Goal: Use online tool/utility: Utilize a website feature to perform a specific function

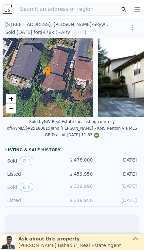
scroll to position [0, 3]
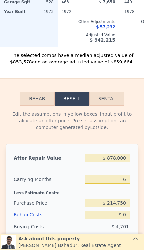
scroll to position [861, 0]
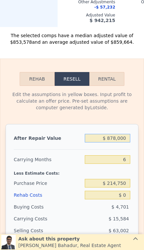
click at [126, 141] on input "$ 878,000" at bounding box center [108, 138] width 46 height 9
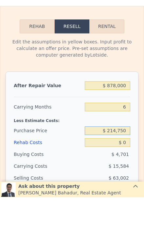
click at [124, 179] on input "$ 214,750" at bounding box center [108, 183] width 46 height 9
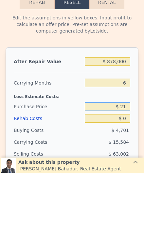
type input "$ 2"
type input "$ 605,000"
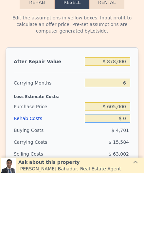
click at [130, 190] on input "$ 0" at bounding box center [108, 194] width 46 height 9
type input "$ 163,437"
type input "$ 50"
type input "$ 163,386"
type input "$ 500"
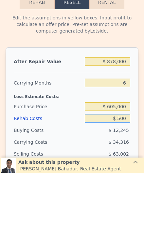
type input "$ 162,905"
type input "$ 5,000"
type input "$ 158,117"
type input "$ 50,000"
type input "$ 110,237"
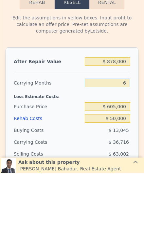
click at [127, 155] on input "6" at bounding box center [108, 159] width 46 height 9
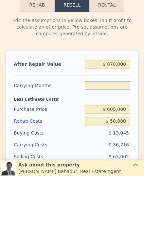
type input "2"
type input "$ 134,714"
type input "2"
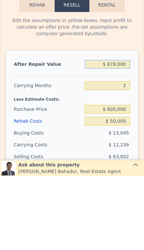
click at [124, 134] on input "$ 878,000" at bounding box center [108, 138] width 46 height 9
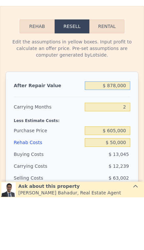
type input "$ 87,800"
type input "-$ 598,753"
type input "$ 8,780"
type input "-$ 672,100"
type input "$ 878"
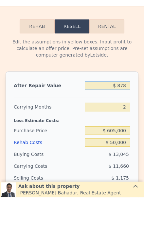
type input "-$ 679,435"
type input "$ 87"
type input "-$ 680,168"
type input "$ 8"
type input "-$ 680,241"
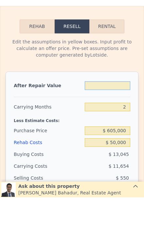
type input "$ 7"
type input "-$ 680,242"
type input "$ 79"
type input "-$ 680,175"
type input "$ 799"
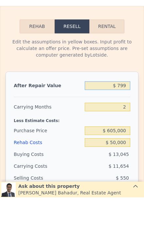
type input "-$ 679,508"
type input "$ 7,999"
type input "-$ 672,824"
type input "$ 79,999"
type input "-$ 605,993"
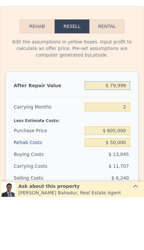
type input "$ 799,999"
type input "$ 62,313"
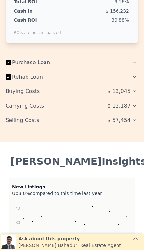
scroll to position [1125, 0]
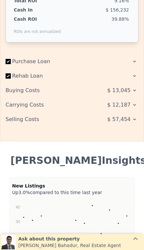
click at [127, 92] on span "$ 13,045" at bounding box center [119, 90] width 23 height 12
click at [130, 121] on span "$ 57,454" at bounding box center [119, 119] width 23 height 12
click at [130, 119] on span "$ 57,454" at bounding box center [119, 119] width 23 height 12
click at [128, 120] on span "$ 57,454" at bounding box center [119, 119] width 23 height 12
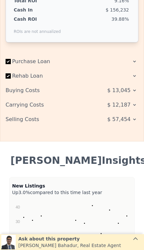
click at [26, 118] on div "Selling Costs" at bounding box center [45, 119] width 78 height 12
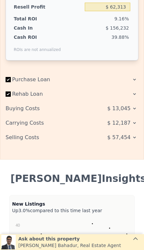
click at [129, 136] on span "$ 57,454" at bounding box center [119, 137] width 23 height 12
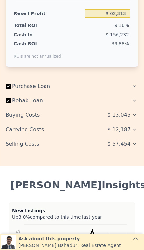
scroll to position [1094, 0]
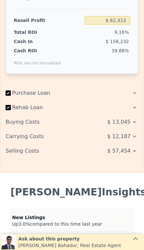
click at [130, 151] on span "$ 57,454" at bounding box center [119, 151] width 23 height 12
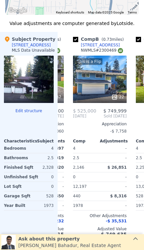
scroll to position [0, 53]
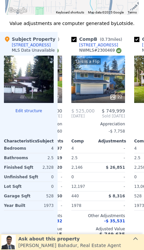
click at [106, 84] on div "This is a Flip 22" at bounding box center [99, 78] width 54 height 47
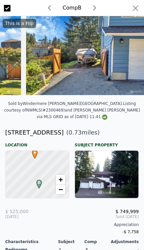
scroll to position [0, 2567]
click at [137, 12] on icon "button" at bounding box center [135, 8] width 9 height 9
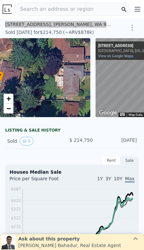
type input "$ 878,000"
type input "6"
type input "$ 0"
type input "$ 579,963"
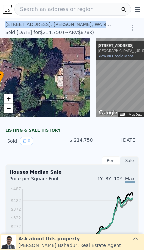
click at [77, 91] on div "• + −" at bounding box center [45, 77] width 91 height 79
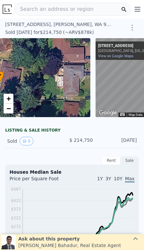
click at [11, 24] on div "126 132nd Pl SE , Martha Lake , WA 98208" at bounding box center [58, 24] width 106 height 7
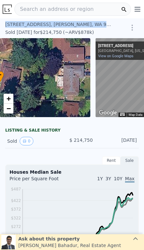
copy div "126 132nd Pl SE , Martha Lake , WA 98208"
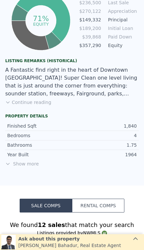
scroll to position [395, 0]
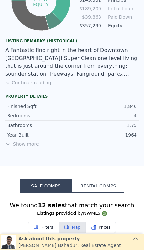
click at [23, 141] on span "Show more" at bounding box center [72, 144] width 134 height 7
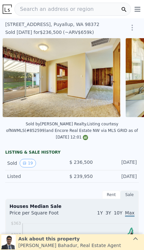
scroll to position [0, 0]
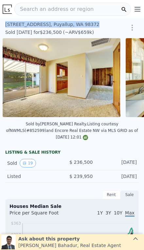
copy div "933 7th St SE , Puyallup , WA 98372"
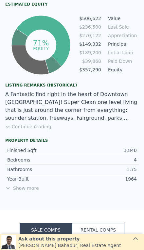
scroll to position [350, 0]
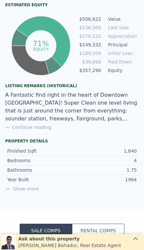
click at [21, 185] on span "Show more" at bounding box center [72, 188] width 134 height 7
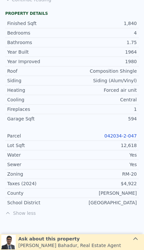
scroll to position [482, 0]
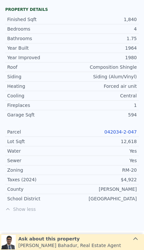
click at [122, 138] on div "12,618" at bounding box center [104, 141] width 65 height 7
click at [125, 129] on link "042034-2-047" at bounding box center [121, 131] width 33 height 5
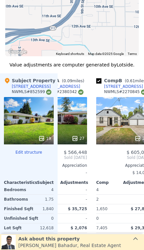
scroll to position [0, 34]
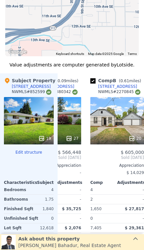
click at [27, 117] on div "19" at bounding box center [29, 120] width 50 height 47
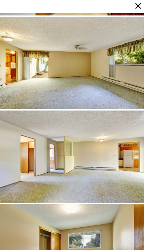
scroll to position [559, 0]
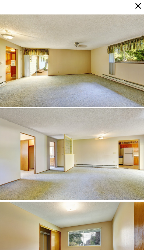
click at [135, 6] on icon at bounding box center [138, 5] width 9 height 9
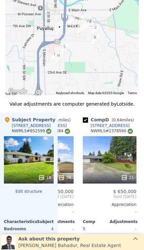
scroll to position [813, 0]
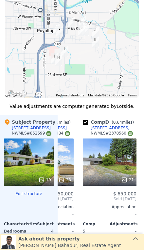
click at [116, 161] on div "21" at bounding box center [110, 161] width 54 height 47
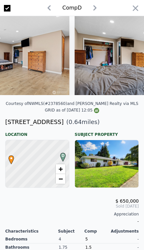
scroll to position [0, 1175]
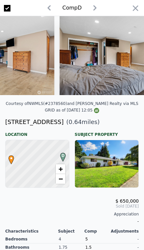
click at [135, 6] on icon "button" at bounding box center [135, 8] width 9 height 9
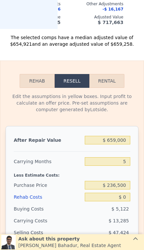
scroll to position [1109, 0]
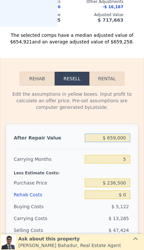
click at [125, 133] on input "$ 659,000" at bounding box center [108, 137] width 46 height 9
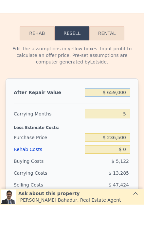
click at [118, 133] on input "$ 659,000" at bounding box center [108, 137] width 46 height 9
type input "$ 65,000"
type input "-$ 194,090"
type input "$ 6,000"
type input "-$ 248,796"
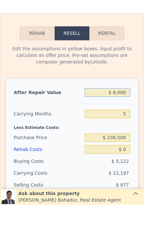
type input "$ 62,000"
type input "-$ 196,872"
type input "$ 625,000"
type input "$ 325,143"
type input "$ 625,000"
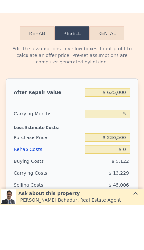
click at [129, 155] on input "5" at bounding box center [108, 159] width 46 height 9
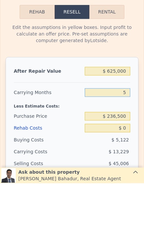
click at [128, 155] on input "5" at bounding box center [108, 159] width 46 height 9
type input "3"
type input "$ 330,434"
type input "3"
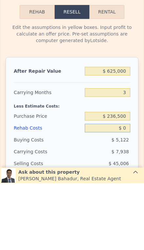
click at [123, 188] on div "$ 0" at bounding box center [108, 194] width 46 height 12
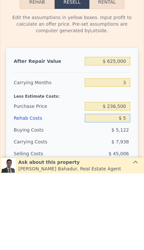
type input "$ 50"
type input "$ 330,383"
type input "$ 500"
type input "$ 329,914"
type input "$ 5,000"
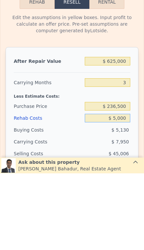
type input "$ 325,234"
type input "$ 50,000"
type input "$ 278,434"
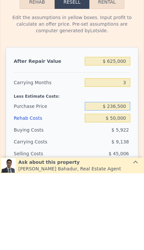
click at [121, 178] on input "$ 236,500" at bounding box center [108, 182] width 46 height 9
click at [128, 178] on input "$ 236,500" at bounding box center [108, 182] width 46 height 9
type input "$ 2"
type input "$ 450,000"
type input "$ 55,683"
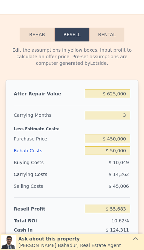
scroll to position [1153, 0]
click at [128, 136] on input "$ 450,000" at bounding box center [108, 138] width 46 height 9
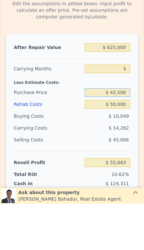
type input "$ 425,000"
type input "$ 81,767"
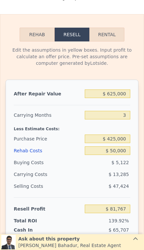
type input "$ 659,000"
type input "5"
type input "$ 0"
type input "$ 356,669"
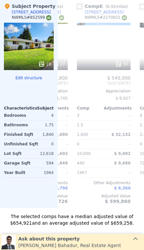
scroll to position [0, 615]
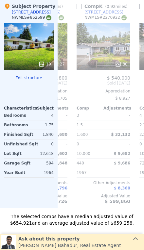
click at [109, 39] on div "30" at bounding box center [104, 46] width 54 height 47
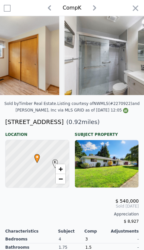
click at [135, 6] on icon "button" at bounding box center [135, 8] width 9 height 9
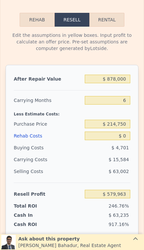
scroll to position [935, 0]
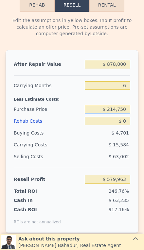
click at [126, 108] on input "$ 214,750" at bounding box center [108, 109] width 46 height 9
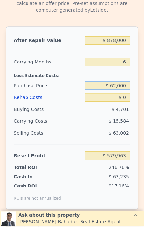
type input "$ 620,000"
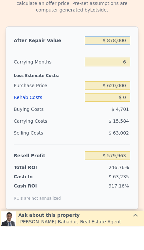
click at [122, 60] on input "$ 878,000" at bounding box center [108, 64] width 46 height 9
type input "$ 147,427"
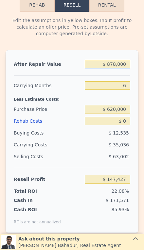
type input "$ 87,800"
type input "-$ 584,986"
type input "$ 8,780"
type input "-$ 658,228"
type input "$ 878"
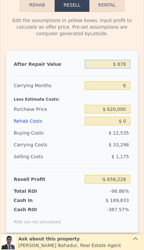
type input "-$ 665,552"
type input "$ 87"
type input "-$ 666,284"
type input "$ 8"
type input "-$ 666,357"
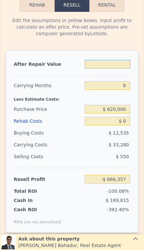
type input "$ 7"
type input "-$ 666,358"
type input "$ 73"
type input "-$ 666,297"
type input "$ 7"
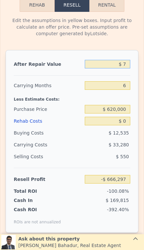
type input "-$ 666,358"
type input "$ 79"
type input "-$ 666,291"
type input "$ 799"
type input "-$ 665,625"
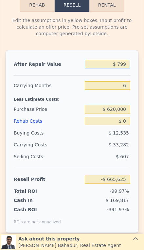
type input "$ 7,999"
type input "-$ 658,951"
type input "$ 79,999"
type input "-$ 592,216"
type input "$ 799,999"
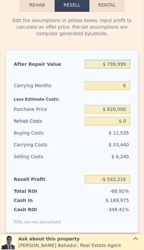
type input "$ 75,130"
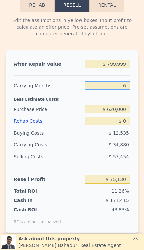
click at [128, 82] on input "6" at bounding box center [108, 85] width 46 height 9
click at [127, 84] on input "6" at bounding box center [108, 85] width 46 height 9
type input "2"
type input "$ 98,383"
type input "2"
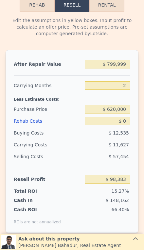
click at [127, 119] on input "$ 0" at bounding box center [108, 121] width 46 height 9
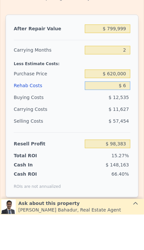
type input "$ 60"
type input "$ 98,322"
type input "$ 600"
type input "$ 97,763"
type input "$ 6,000"
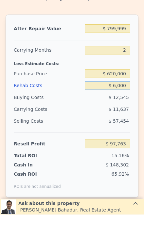
type input "$ 92,191"
type input "$ 60,000"
type input "$ 36,463"
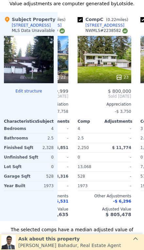
scroll to position [677, 0]
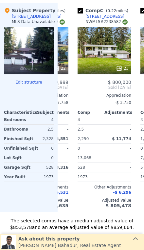
click at [110, 49] on div "23" at bounding box center [105, 50] width 54 height 47
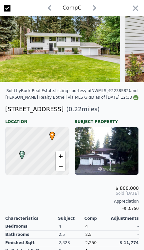
scroll to position [13, 0]
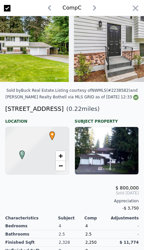
type input "$ 878,000"
type input "6"
type input "$ 0"
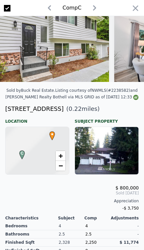
type input "$ 579,963"
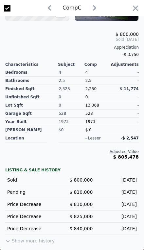
scroll to position [166, 0]
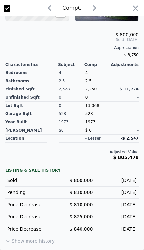
click at [27, 243] on button "Show more history" at bounding box center [30, 239] width 50 height 9
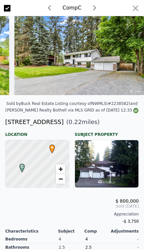
scroll to position [0, 2720]
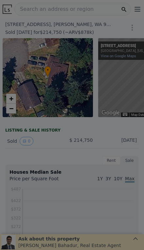
scroll to position [0, 3]
